Goal: Transaction & Acquisition: Purchase product/service

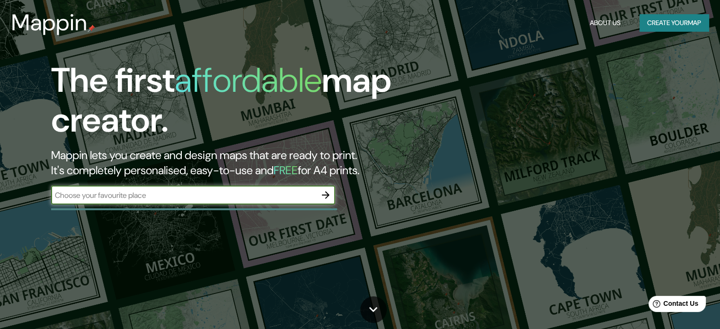
click at [275, 202] on div "​" at bounding box center [193, 195] width 284 height 19
click at [212, 197] on input "paraguya" at bounding box center [183, 195] width 265 height 11
type input "[GEOGRAPHIC_DATA]"
click at [325, 194] on icon "button" at bounding box center [325, 194] width 11 height 11
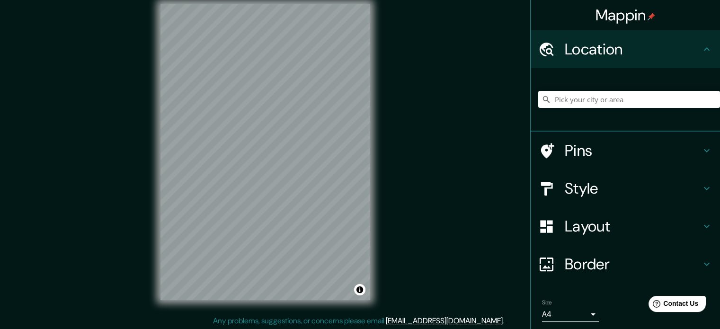
scroll to position [12, 0]
click at [578, 95] on input "Pick your city or area" at bounding box center [629, 99] width 182 height 17
type input "[GEOGRAPHIC_DATA]"
click at [438, 260] on div "Mappin Location [GEOGRAPHIC_DATA] [GEOGRAPHIC_DATA] [GEOGRAPHIC_DATA] [GEOGRAPH…" at bounding box center [360, 159] width 720 height 342
drag, startPoint x: 614, startPoint y: 180, endPoint x: 618, endPoint y: 184, distance: 5.7
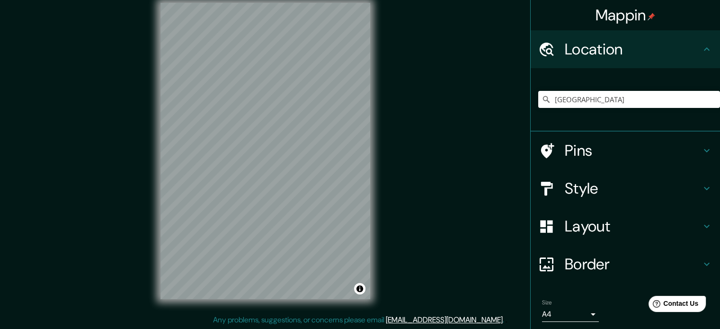
click at [614, 181] on h4 "Style" at bounding box center [633, 188] width 136 height 19
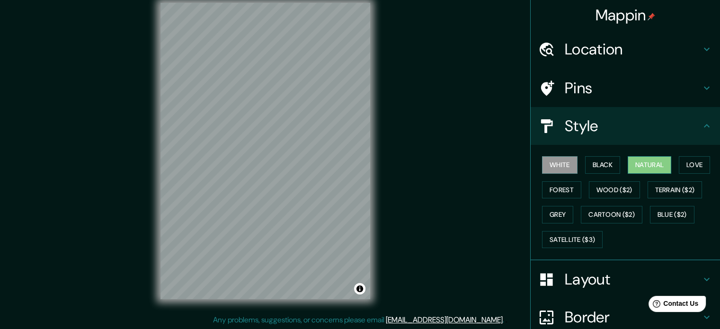
click at [636, 163] on button "Natural" at bounding box center [650, 165] width 44 height 18
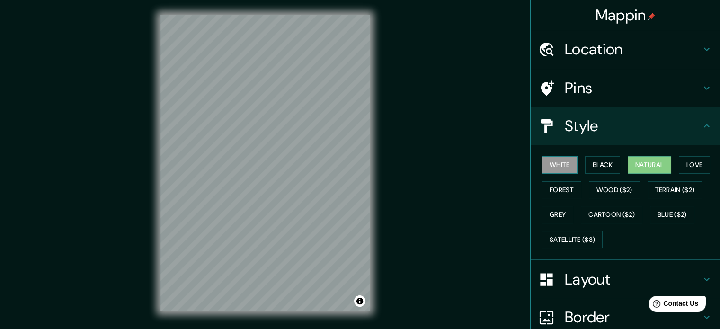
click at [566, 159] on button "White" at bounding box center [560, 165] width 36 height 18
click at [585, 163] on button "Black" at bounding box center [603, 165] width 36 height 18
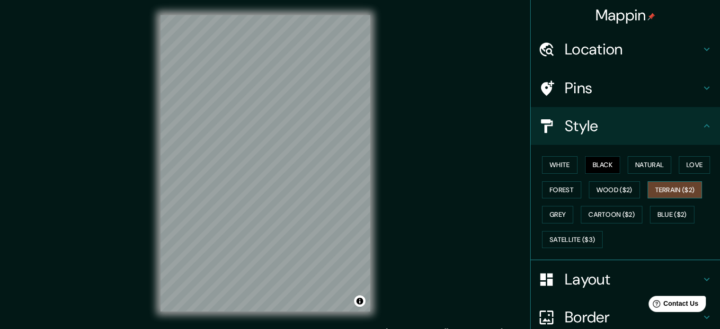
click at [681, 183] on button "Terrain ($2)" at bounding box center [675, 190] width 55 height 18
click at [608, 215] on button "Cartoon ($2)" at bounding box center [612, 215] width 62 height 18
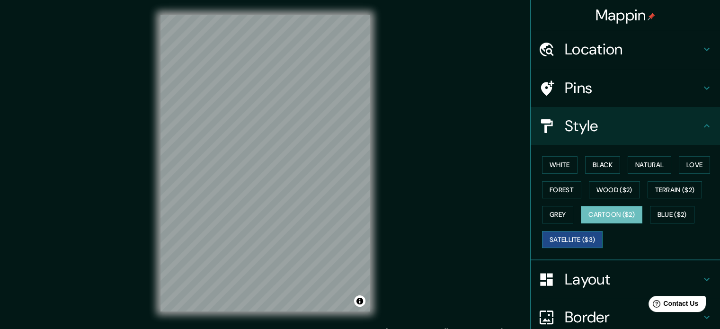
click at [566, 235] on button "Satellite ($3)" at bounding box center [572, 240] width 61 height 18
click at [542, 206] on button "Grey" at bounding box center [557, 215] width 31 height 18
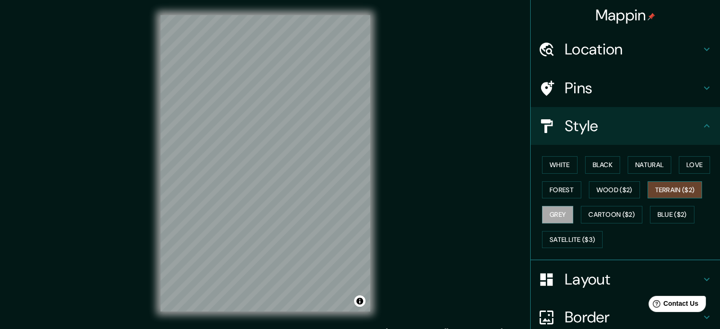
click at [680, 187] on button "Terrain ($2)" at bounding box center [675, 190] width 55 height 18
click at [685, 159] on button "Love" at bounding box center [694, 165] width 31 height 18
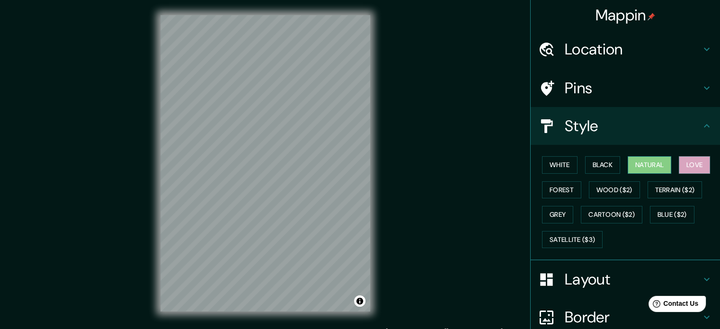
click at [639, 166] on button "Natural" at bounding box center [650, 165] width 44 height 18
